Goal: Information Seeking & Learning: Learn about a topic

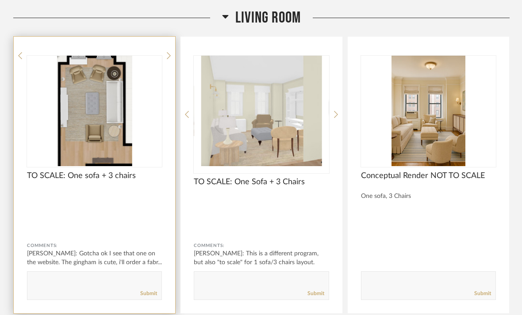
scroll to position [1640, 0]
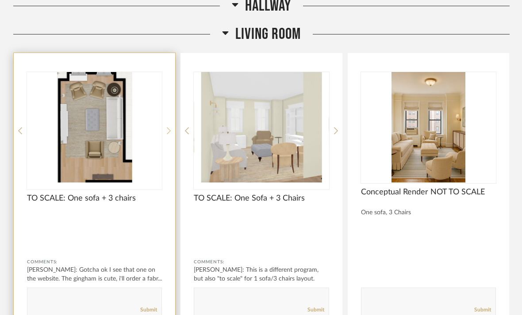
click at [171, 127] on icon at bounding box center [169, 131] width 4 height 8
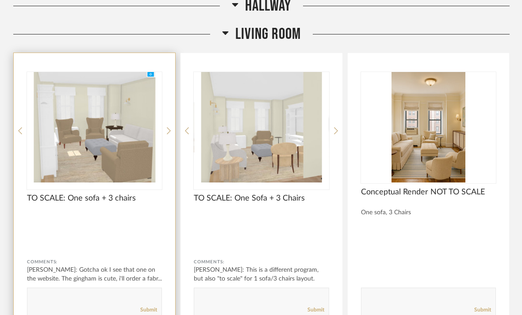
click at [171, 112] on div "TO SCALE: One sofa + 3 chairs Comments: Stephanie Youngren: Gotcha ok I see tha…" at bounding box center [94, 191] width 161 height 277
click at [116, 140] on img "1" at bounding box center [94, 127] width 135 height 111
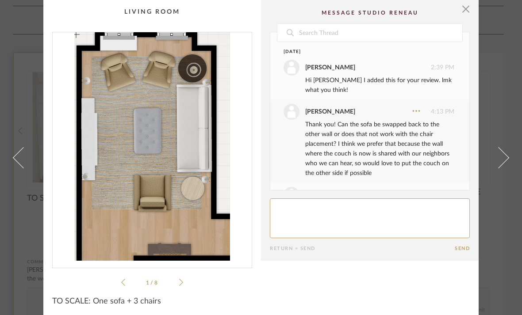
scroll to position [425, 0]
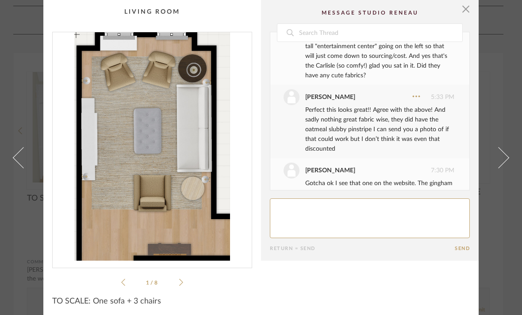
click at [182, 287] on ul "1 / 8" at bounding box center [152, 282] width 62 height 11
click at [178, 283] on li "1 / 8" at bounding box center [152, 282] width 54 height 11
click at [182, 282] on icon at bounding box center [181, 282] width 4 height 7
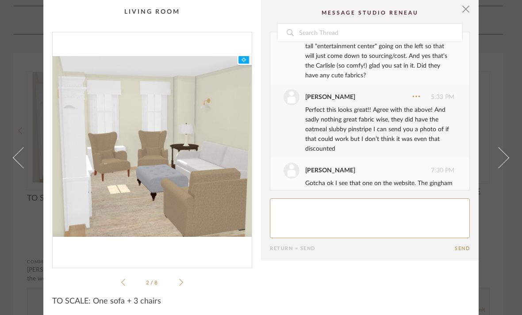
click at [182, 282] on icon at bounding box center [181, 282] width 4 height 7
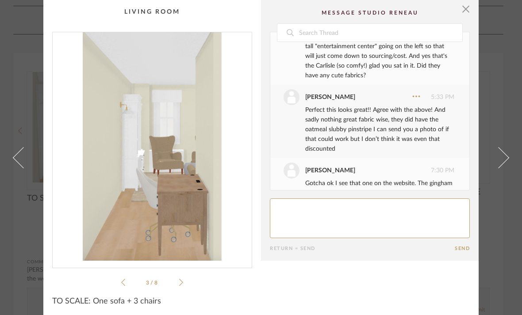
click at [183, 282] on icon at bounding box center [181, 283] width 4 height 8
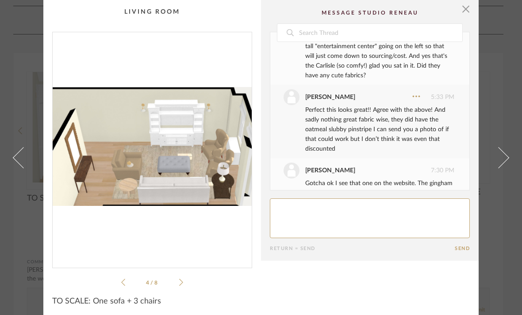
scroll to position [221, 0]
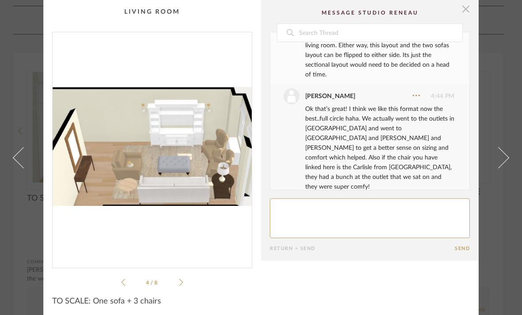
click at [463, 13] on span "button" at bounding box center [466, 9] width 18 height 18
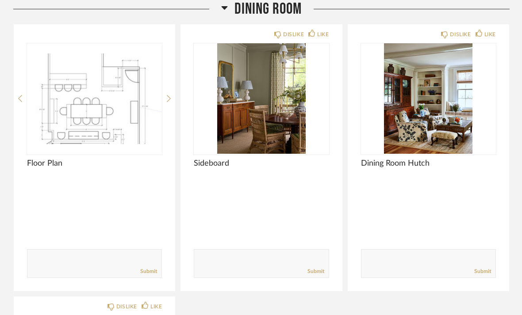
scroll to position [764, 0]
